Goal: Navigation & Orientation: Find specific page/section

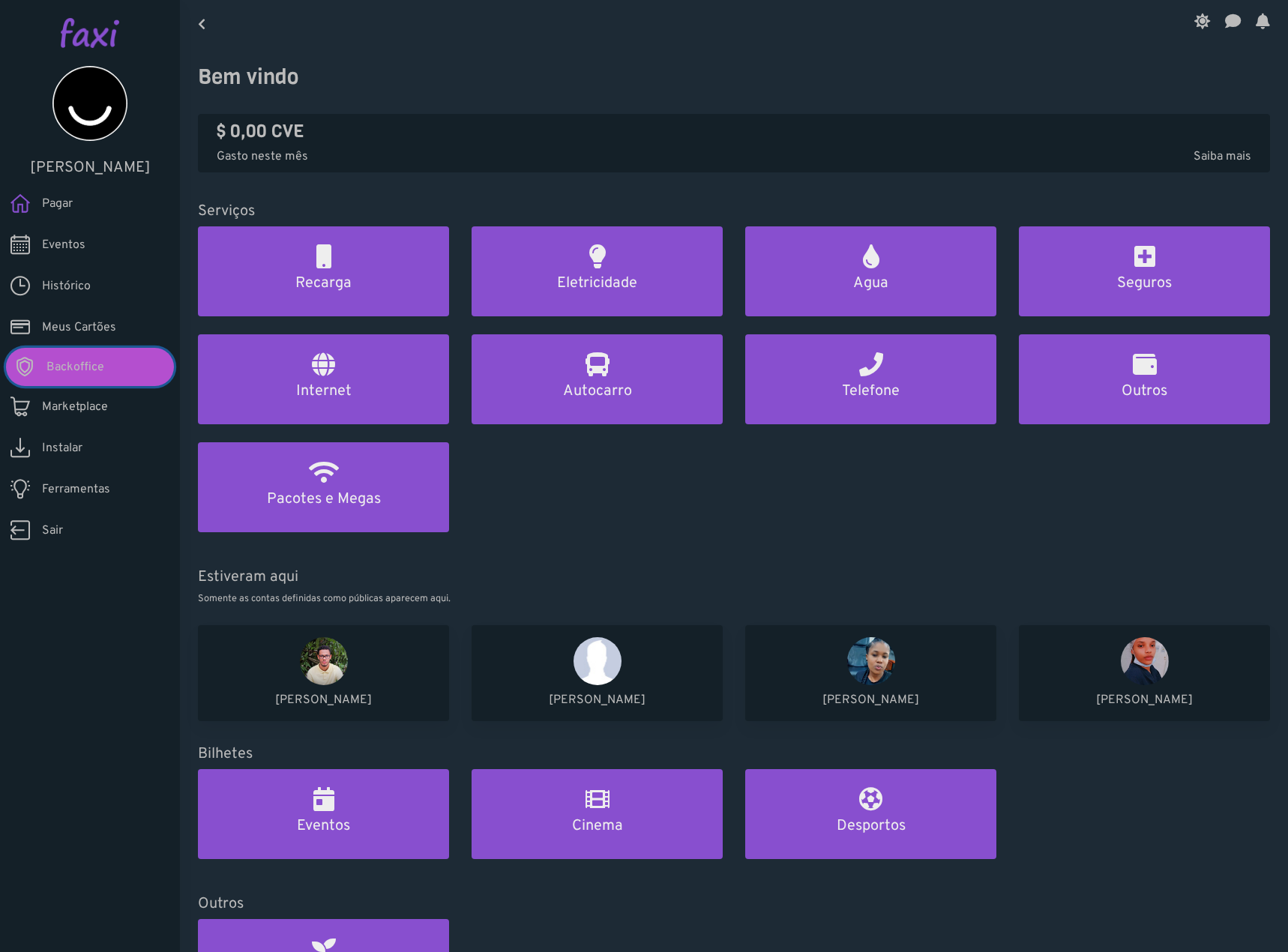
click at [111, 367] on link "Backoffice" at bounding box center [90, 367] width 168 height 39
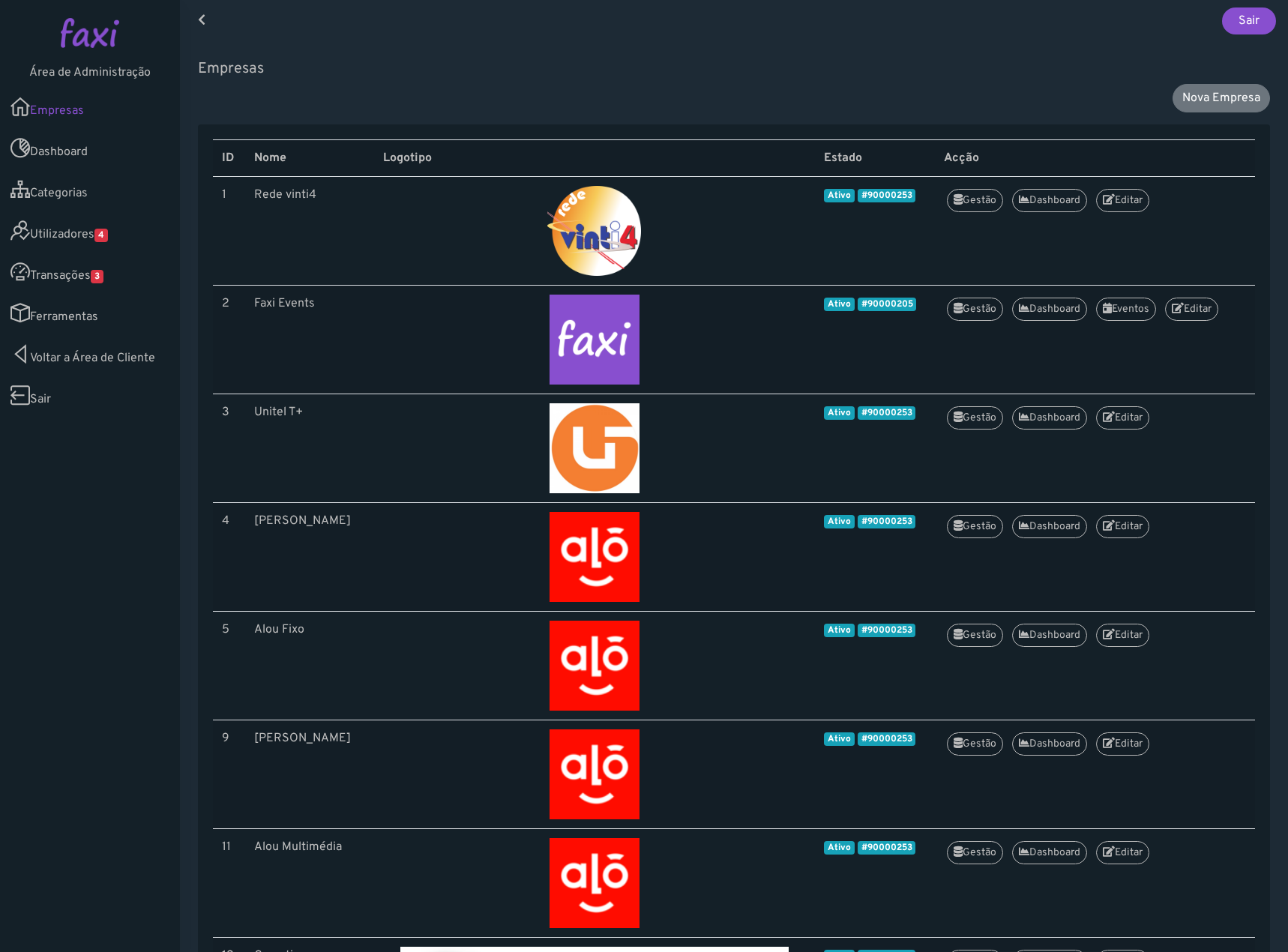
click at [125, 240] on link "Utilizadores 4" at bounding box center [90, 230] width 180 height 41
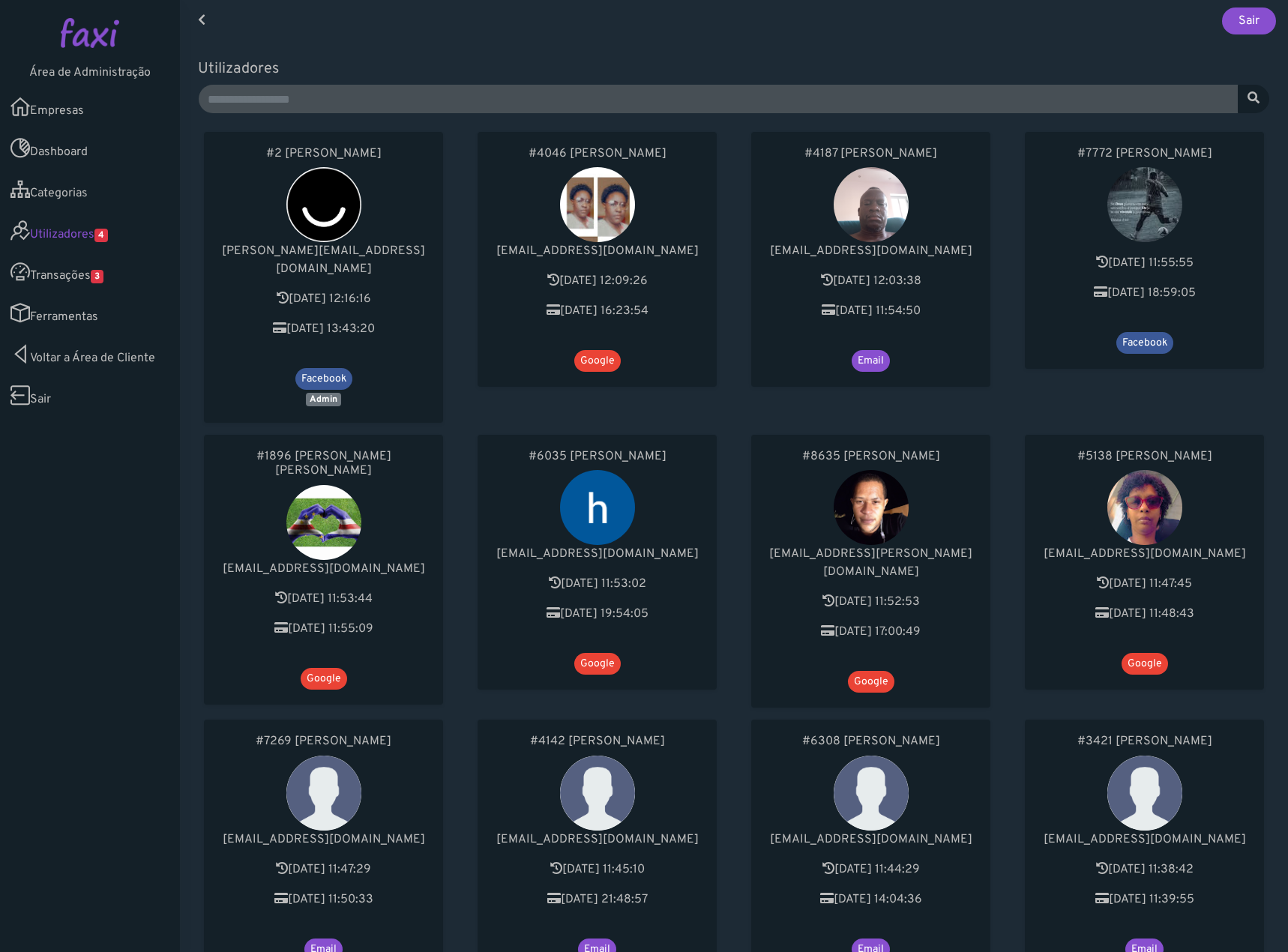
click at [72, 276] on link "Transações 3" at bounding box center [90, 272] width 180 height 41
